Goal: Task Accomplishment & Management: Manage account settings

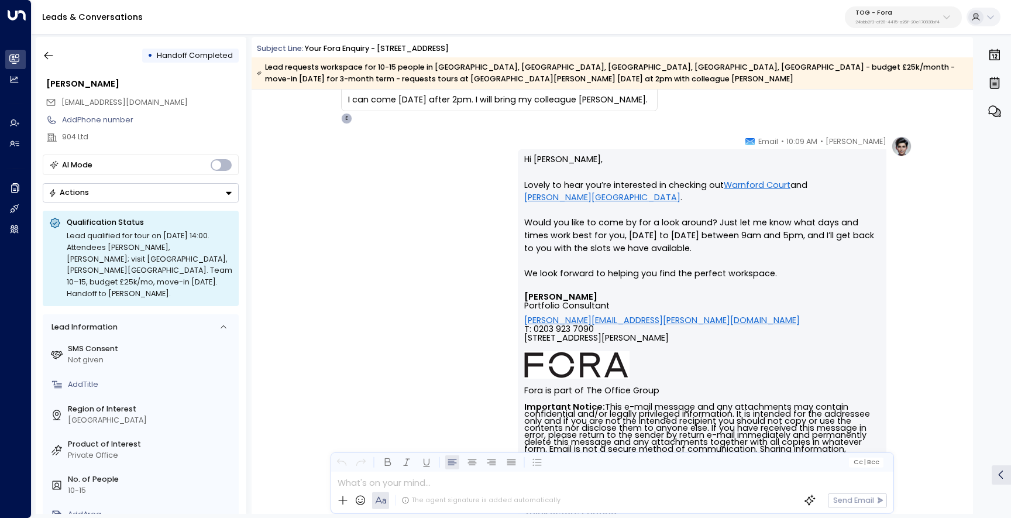
scroll to position [2234, 0]
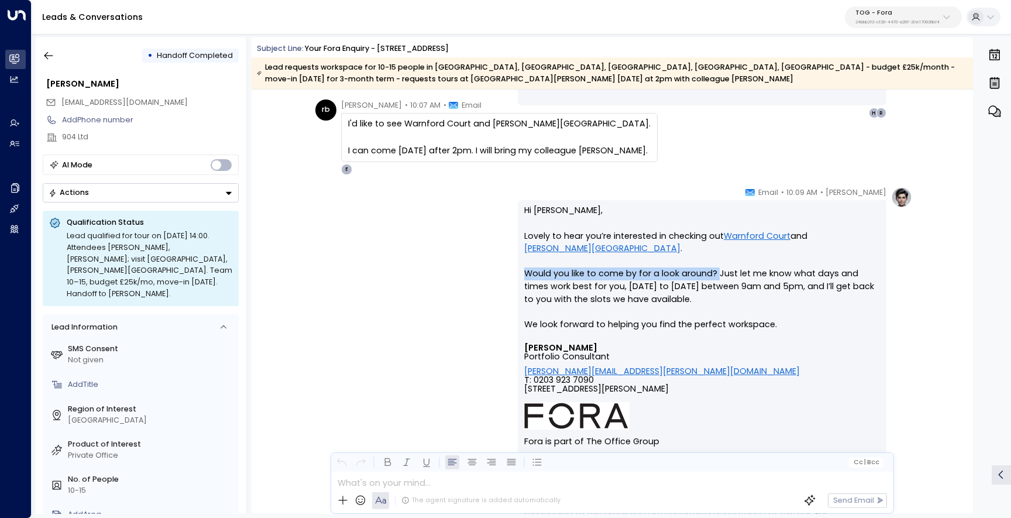
drag, startPoint x: 714, startPoint y: 263, endPoint x: 521, endPoint y: 262, distance: 192.4
click at [521, 262] on div "Hi [PERSON_NAME], Lovely to hear you’re interested in checking out Warnford Cou…" at bounding box center [702, 401] width 369 height 402
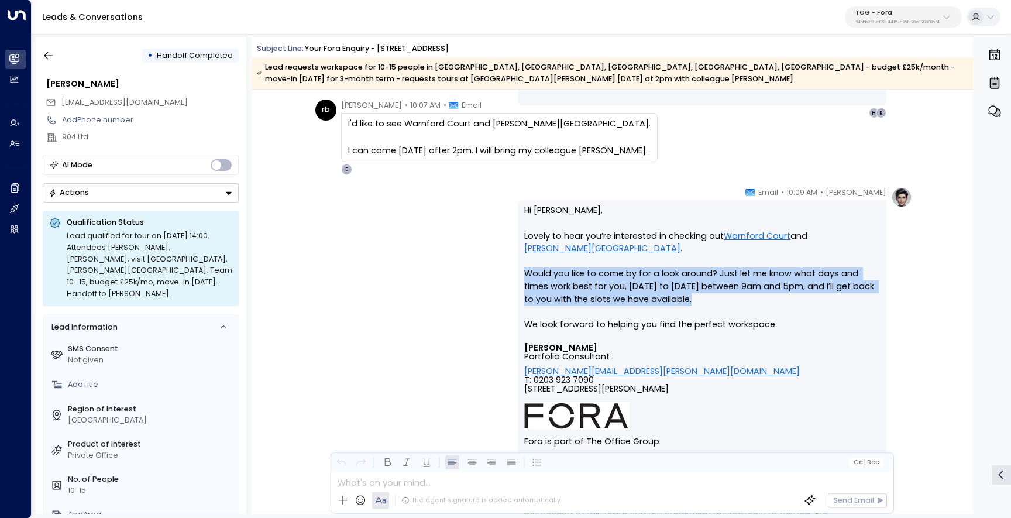
drag, startPoint x: 662, startPoint y: 283, endPoint x: 518, endPoint y: 258, distance: 146.0
click at [518, 258] on div "Hi [PERSON_NAME], Lovely to hear you’re interested in checking out Warnford Cou…" at bounding box center [702, 401] width 369 height 402
copy p "Would you like to come by for a look around? Just let me know what days and tim…"
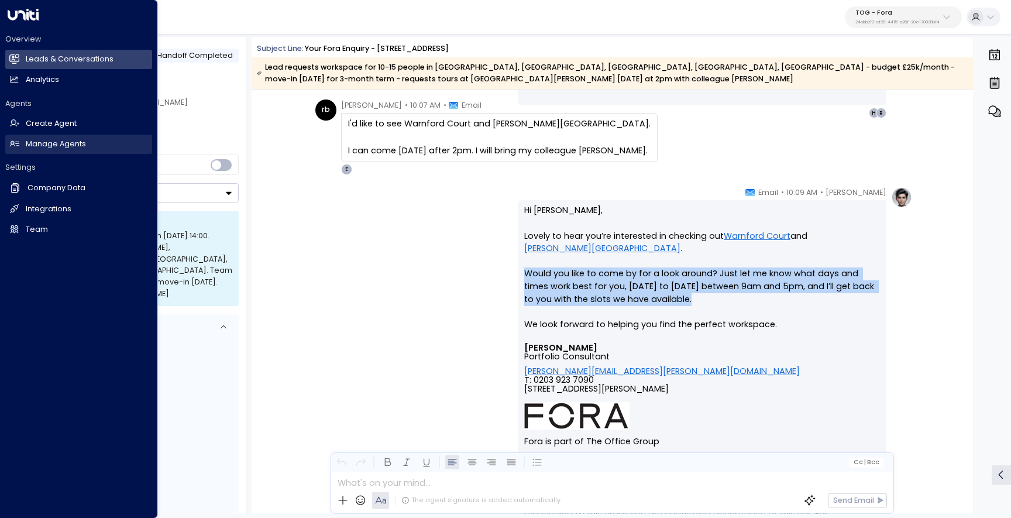
click at [65, 149] on h2 "Manage Agents" at bounding box center [56, 144] width 60 height 11
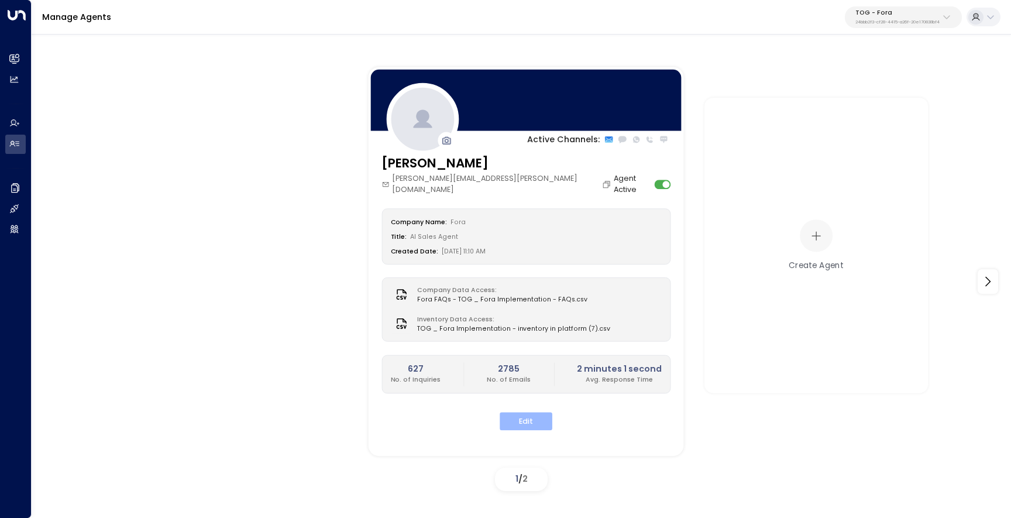
click at [533, 415] on button "Edit" at bounding box center [526, 421] width 53 height 18
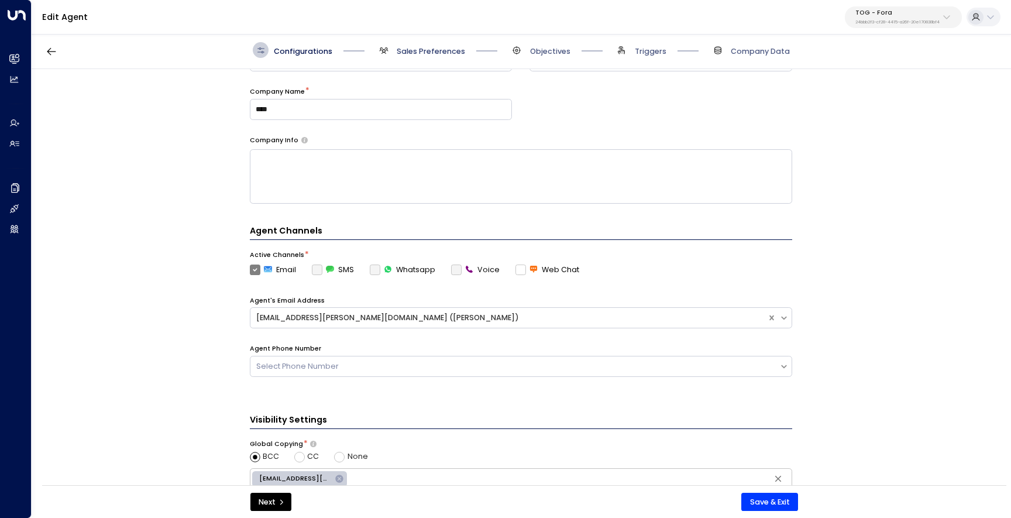
click at [432, 49] on span "Sales Preferences" at bounding box center [431, 51] width 68 height 11
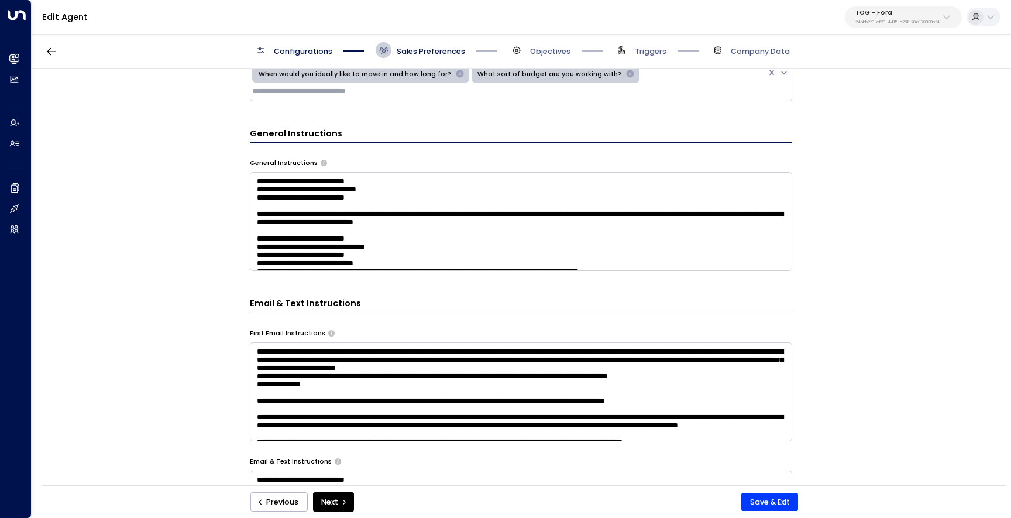
scroll to position [345, 0]
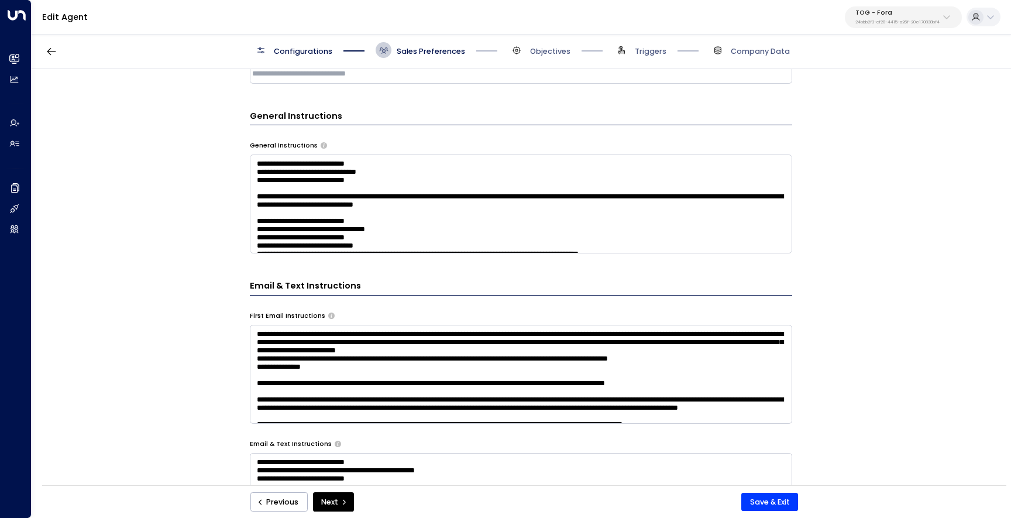
click at [467, 206] on textarea at bounding box center [521, 203] width 542 height 99
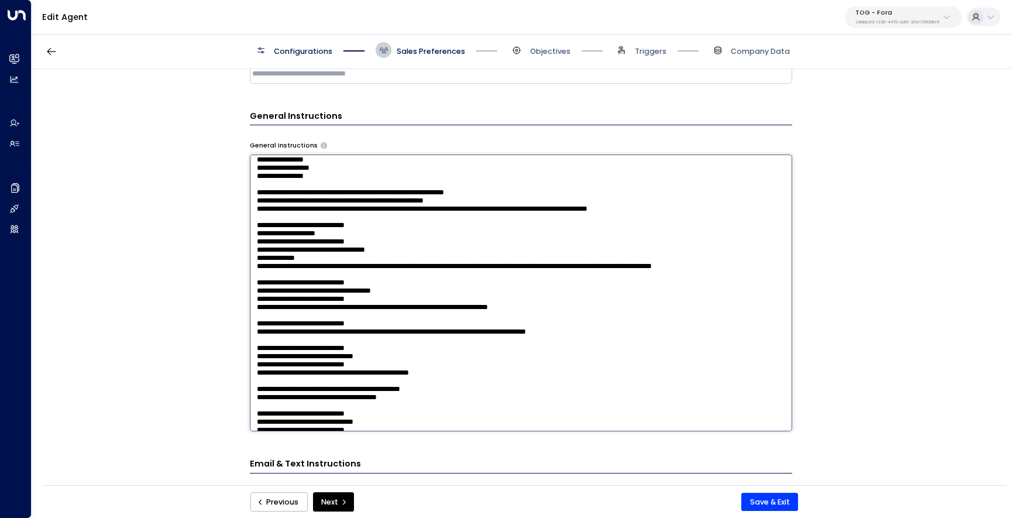
scroll to position [508, 0]
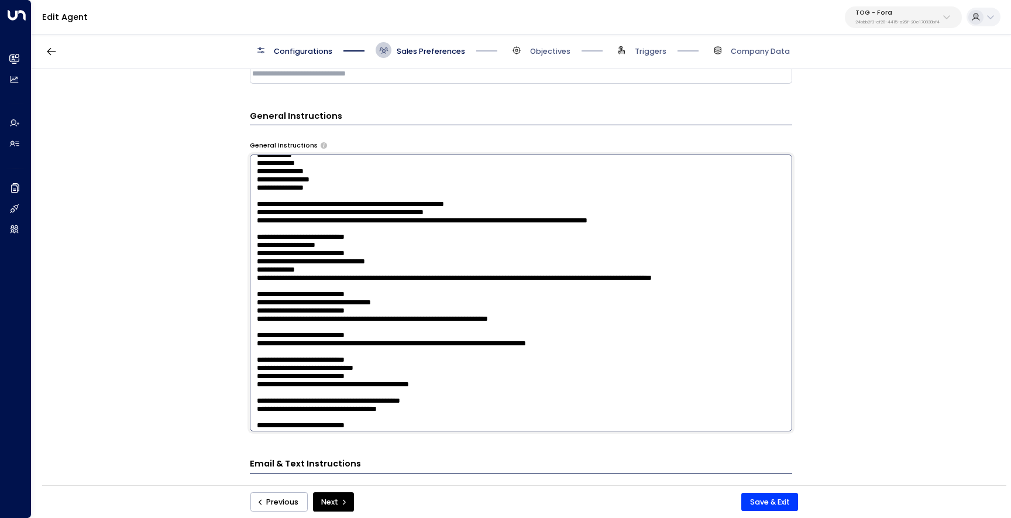
click at [415, 174] on textarea at bounding box center [521, 292] width 542 height 277
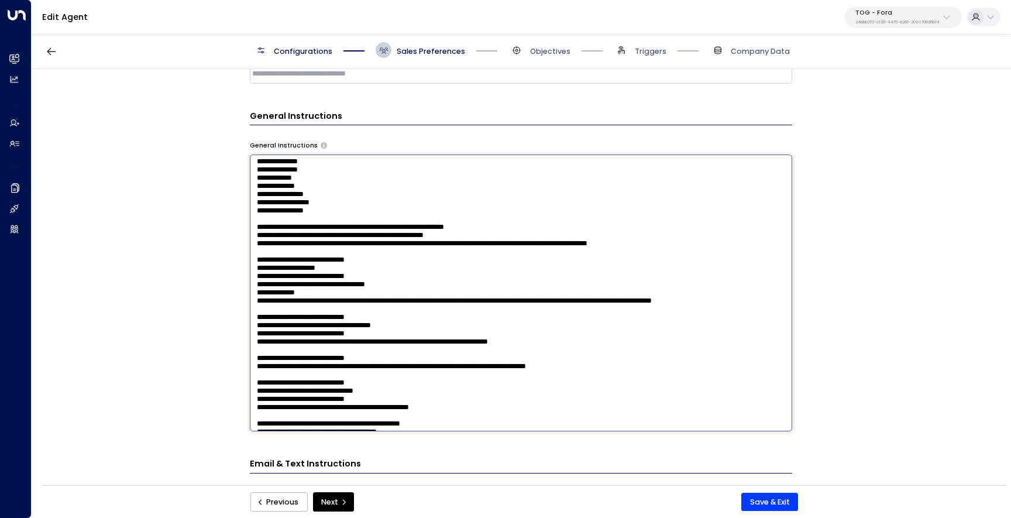
scroll to position [501, 0]
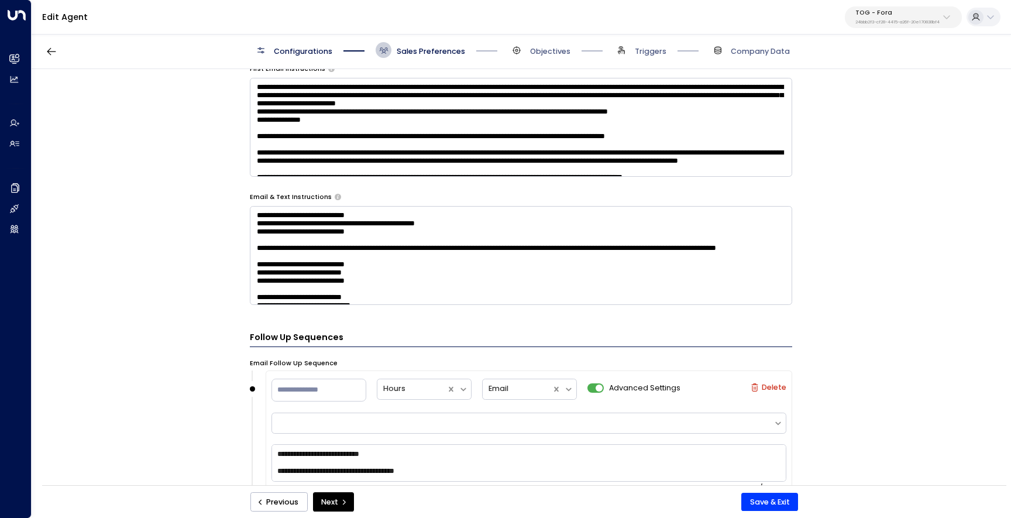
click at [346, 263] on textarea at bounding box center [521, 255] width 542 height 99
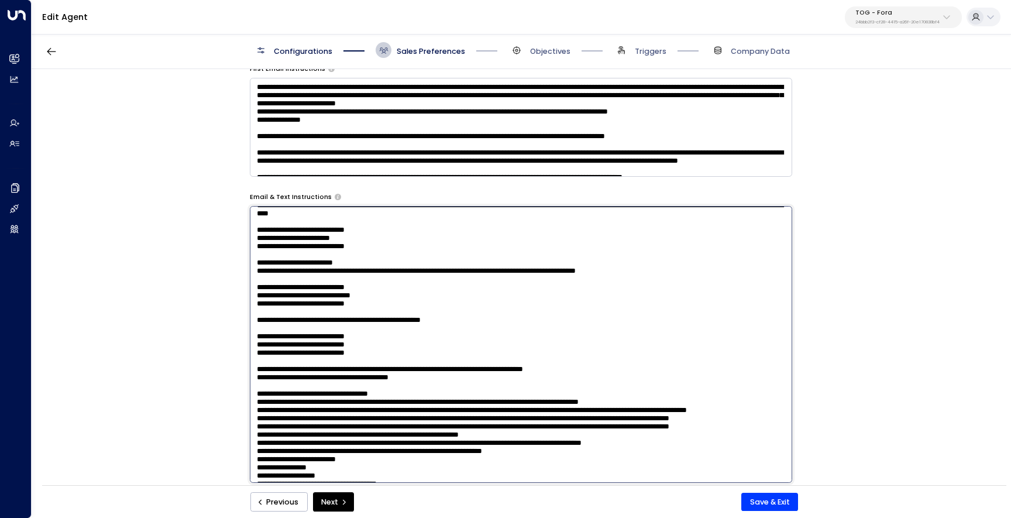
scroll to position [491, 0]
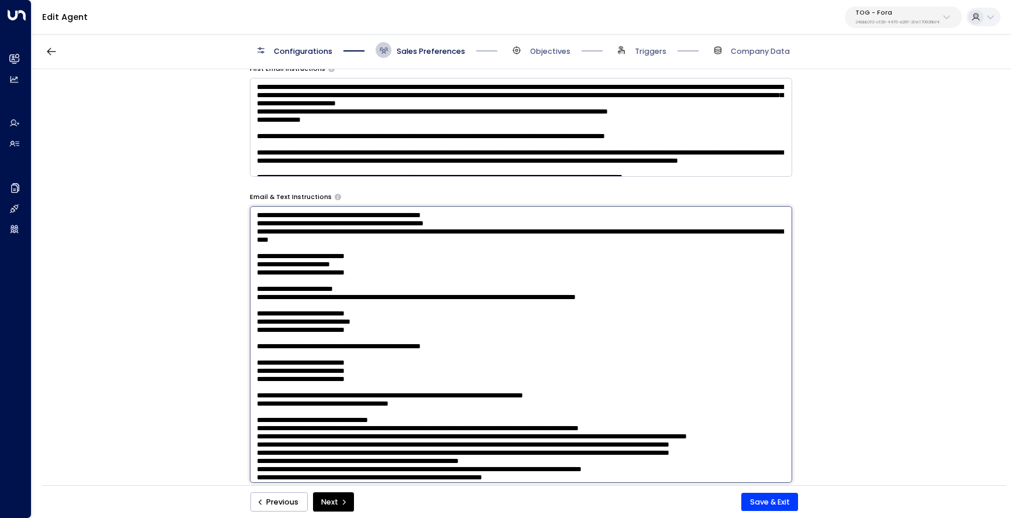
drag, startPoint x: 305, startPoint y: 339, endPoint x: 254, endPoint y: 275, distance: 81.6
click at [254, 275] on textarea at bounding box center [521, 344] width 542 height 277
click at [168, 292] on div "**********" at bounding box center [521, 280] width 978 height 423
